Goal: Information Seeking & Learning: Find contact information

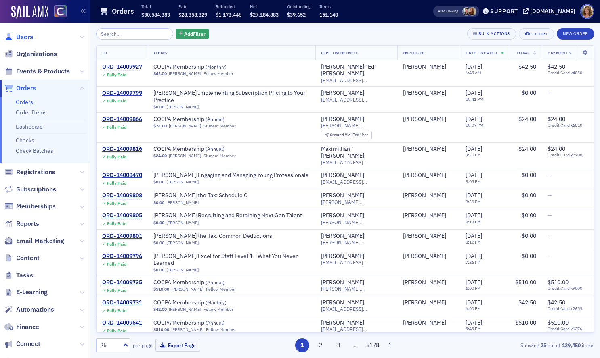
click at [24, 36] on span "Users" at bounding box center [24, 37] width 17 height 9
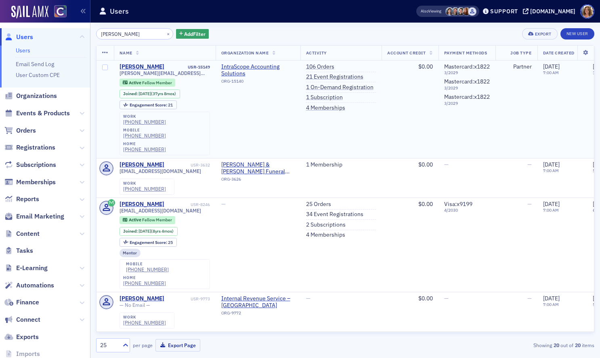
type input "[PERSON_NAME]"
drag, startPoint x: 183, startPoint y: 73, endPoint x: 119, endPoint y: 75, distance: 64.7
click at [119, 75] on td "[PERSON_NAME] USR-15149 [PERSON_NAME][EMAIL_ADDRESS][DOMAIN_NAME] Active Fellow…" at bounding box center [165, 110] width 102 height 98
copy span "[PERSON_NAME][EMAIL_ADDRESS][DOMAIN_NAME]"
click at [165, 33] on button "×" at bounding box center [168, 33] width 7 height 7
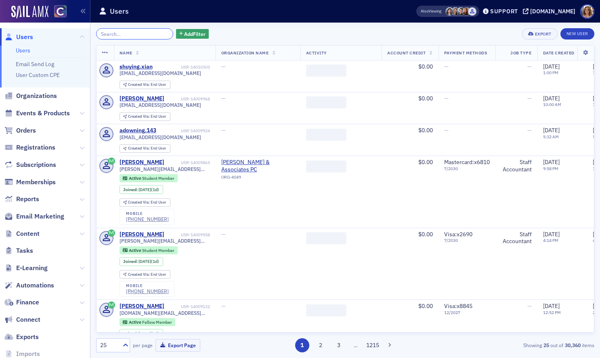
click at [139, 34] on input "search" at bounding box center [134, 33] width 77 height 11
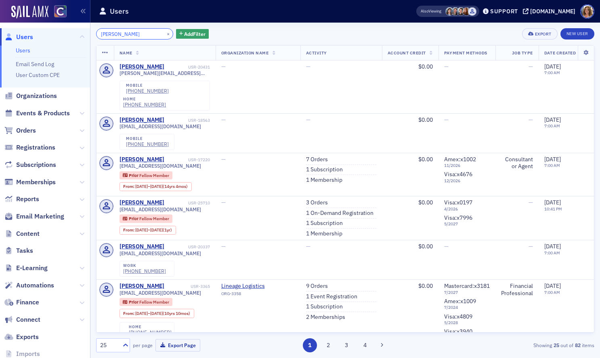
click at [117, 34] on input "[PERSON_NAME]" at bounding box center [134, 33] width 77 height 11
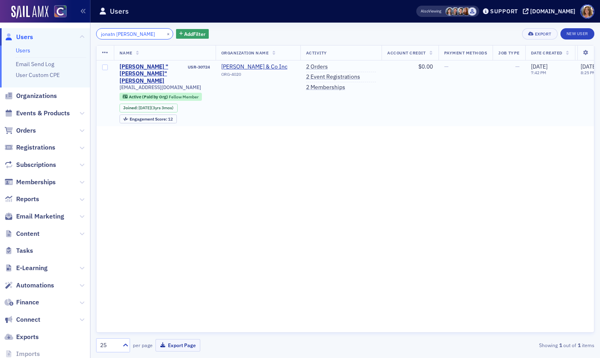
type input "jonatn [PERSON_NAME]"
drag, startPoint x: 182, startPoint y: 80, endPoint x: 119, endPoint y: 83, distance: 63.0
click at [119, 83] on td "[PERSON_NAME] "[PERSON_NAME]" [PERSON_NAME] USR-30724 [EMAIL_ADDRESS][DOMAIN_NA…" at bounding box center [165, 94] width 102 height 66
click at [182, 84] on div "[EMAIL_ADDRESS][DOMAIN_NAME]" at bounding box center [164, 87] width 90 height 6
drag, startPoint x: 182, startPoint y: 78, endPoint x: 117, endPoint y: 81, distance: 64.3
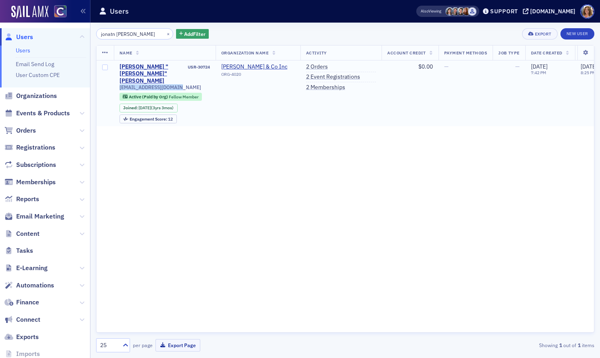
click at [117, 81] on td "[PERSON_NAME] "[PERSON_NAME]" [PERSON_NAME] USR-30724 [EMAIL_ADDRESS][DOMAIN_NA…" at bounding box center [165, 94] width 102 height 66
copy span "[EMAIL_ADDRESS][DOMAIN_NAME]"
